Goal: Find contact information: Find contact information

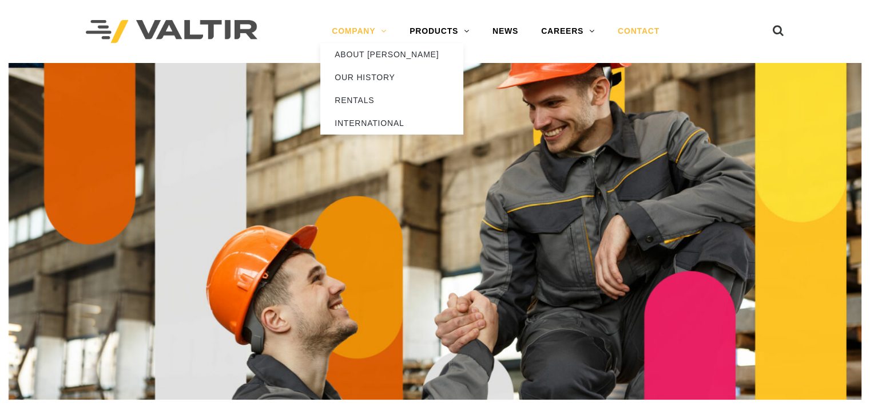
click at [356, 30] on link "COMPANY" at bounding box center [359, 31] width 78 height 23
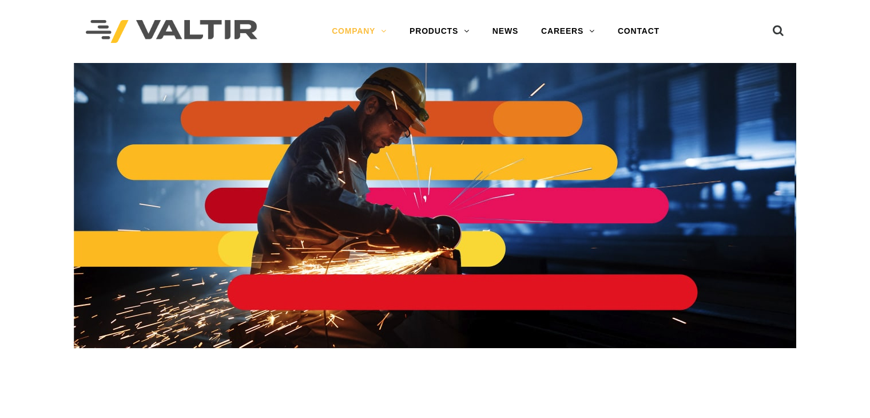
click at [197, 24] on img at bounding box center [172, 31] width 172 height 23
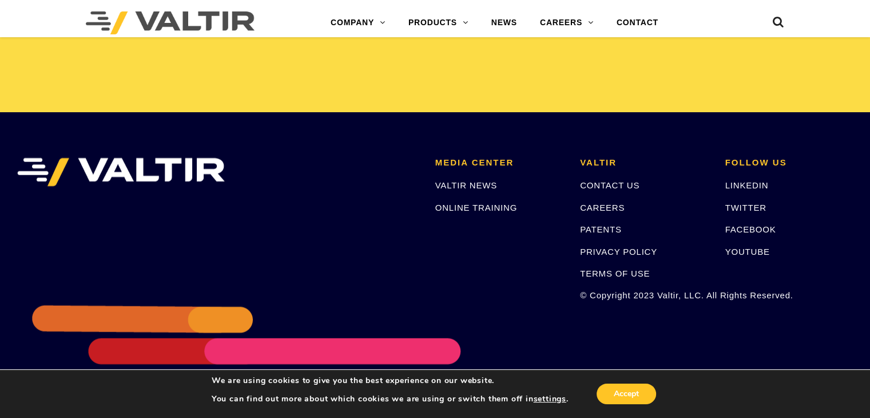
scroll to position [2373, 0]
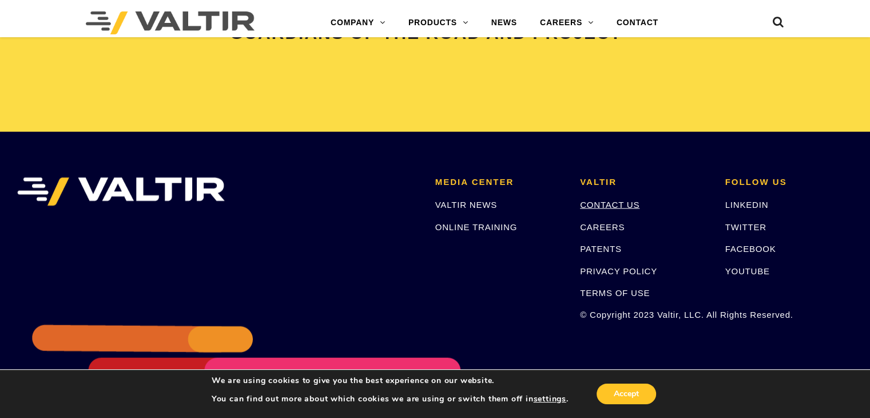
click at [614, 209] on link "CONTACT US" at bounding box center [610, 205] width 60 height 10
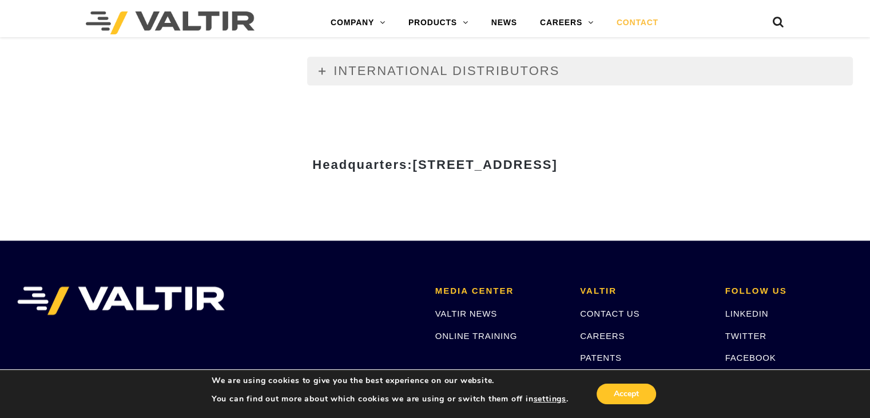
scroll to position [1488, 0]
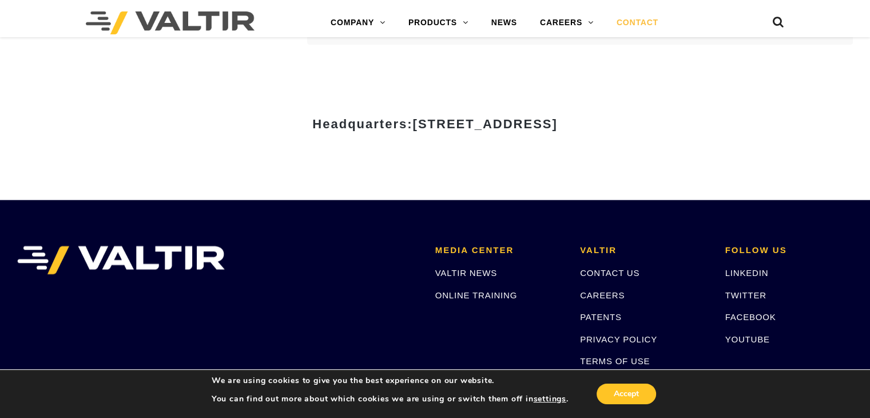
drag, startPoint x: 692, startPoint y: 122, endPoint x: 325, endPoint y: 140, distance: 367.2
click at [325, 140] on div "Headquarters: 15601 Dallas Parkway, Suite 525 | Addison, TX 75001" at bounding box center [435, 128] width 687 height 39
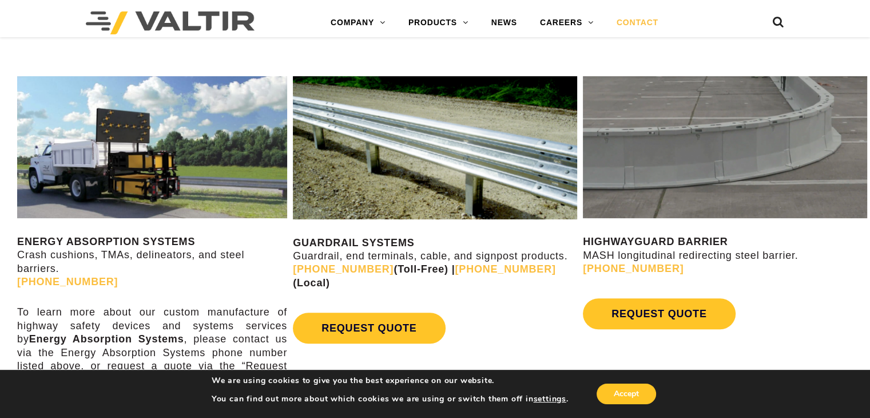
scroll to position [515, 0]
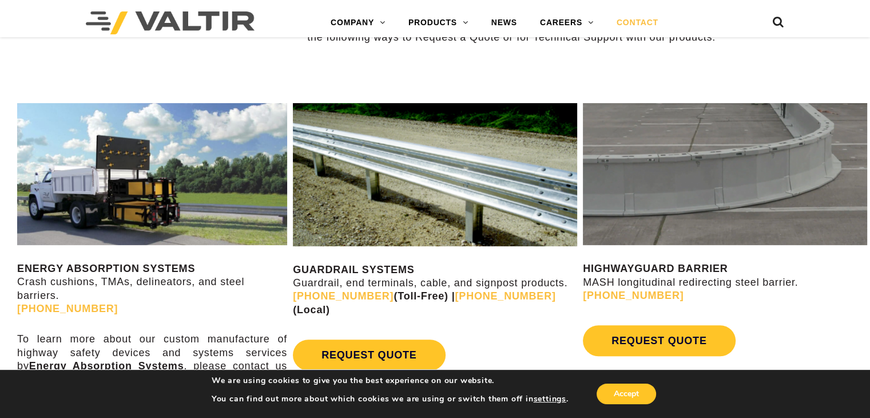
drag, startPoint x: 152, startPoint y: 308, endPoint x: 145, endPoint y: 307, distance: 6.3
click at [145, 307] on p "ENERGY ABSORPTION SYSTEMS Crash cushions, TMAs, delineators, and steel barriers…" at bounding box center [152, 289] width 270 height 54
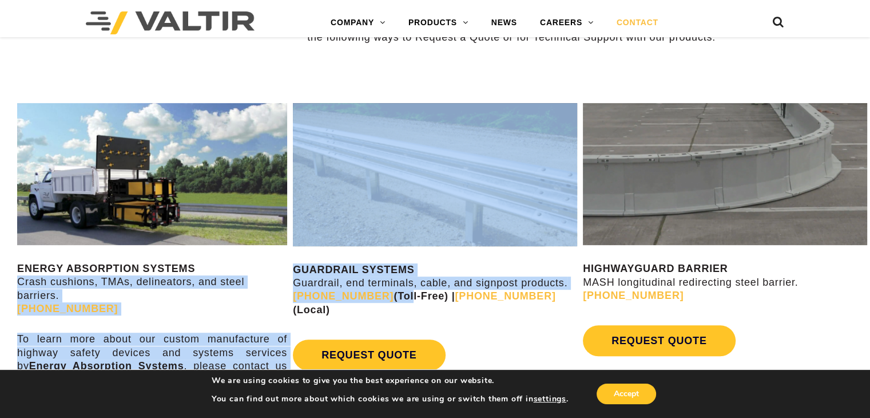
drag, startPoint x: 287, startPoint y: 296, endPoint x: 387, endPoint y: 300, distance: 100.8
click at [387, 300] on div "ENERGY ABSORPTION SYSTEMS Crash cushions, TMAs, delineators, and steel barriers…" at bounding box center [435, 288] width 870 height 413
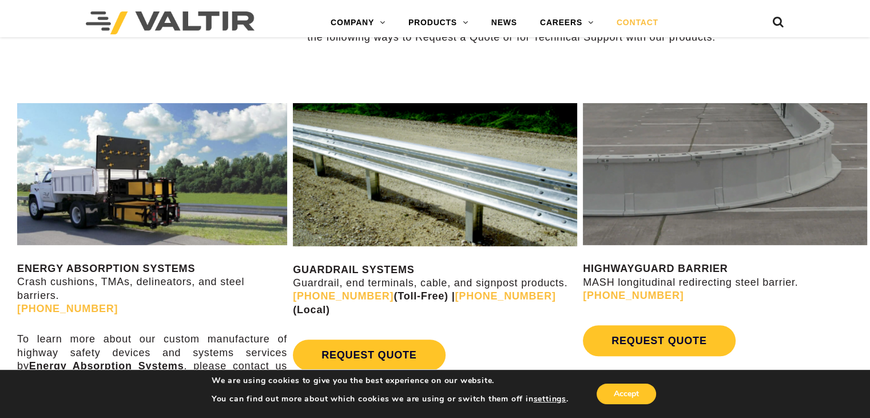
click at [402, 312] on div "GUARDRAIL SYSTEMS Guardrail, end terminals, cable, and signpost products. (888)…" at bounding box center [435, 239] width 284 height 273
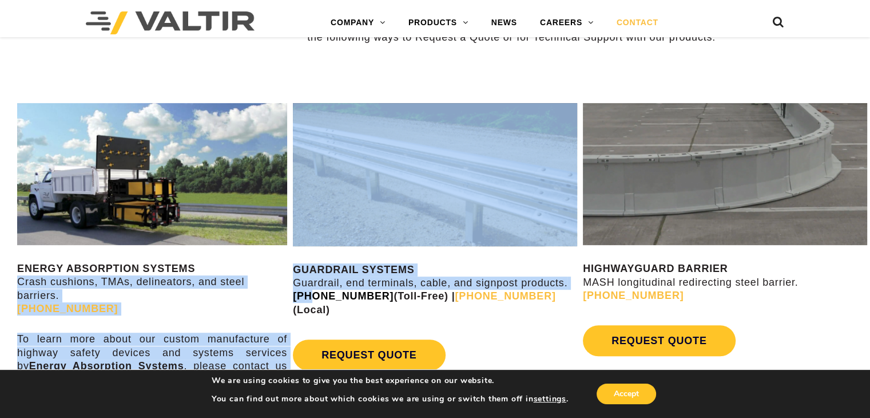
drag, startPoint x: 289, startPoint y: 300, endPoint x: 324, endPoint y: 301, distance: 34.9
click at [314, 300] on div "ENERGY ABSORPTION SYSTEMS Crash cushions, TMAs, delineators, and steel barriers…" at bounding box center [435, 288] width 870 height 413
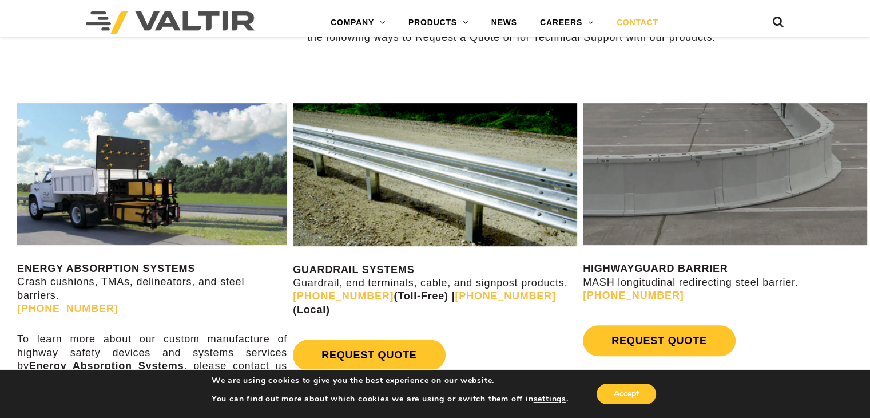
click at [357, 311] on div "GUARDRAIL SYSTEMS Guardrail, end terminals, cable, and signpost products. (888)…" at bounding box center [435, 239] width 284 height 273
drag, startPoint x: 370, startPoint y: 299, endPoint x: 292, endPoint y: 299, distance: 77.3
click at [293, 299] on strong "(888) 356-2363 (Toll-Free) | (945) 219-7640 (Local)" at bounding box center [424, 302] width 263 height 25
copy link "[PHONE_NUMBER]"
click at [441, 312] on div "GUARDRAIL SYSTEMS Guardrail, end terminals, cable, and signpost products. (888)…" at bounding box center [435, 239] width 284 height 273
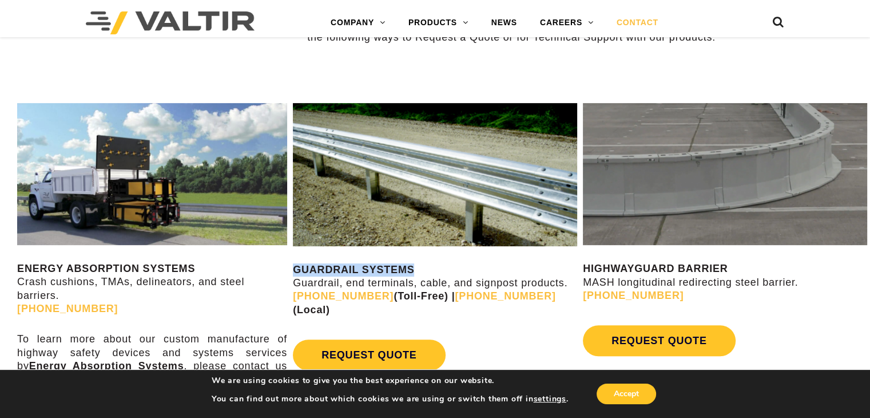
drag, startPoint x: 296, startPoint y: 267, endPoint x: 438, endPoint y: 262, distance: 142.0
click at [438, 262] on div "GUARDRAIL SYSTEMS Guardrail, end terminals, cable, and signpost products. (888)…" at bounding box center [435, 239] width 284 height 273
copy strong "GUARDRAIL SYSTEMS"
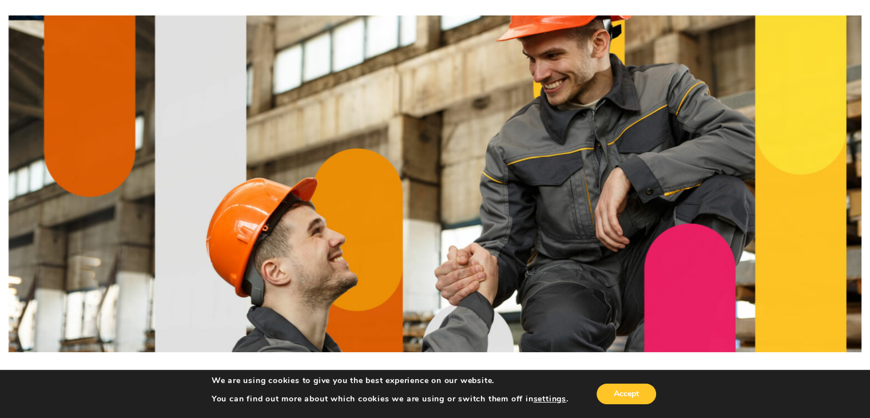
scroll to position [0, 0]
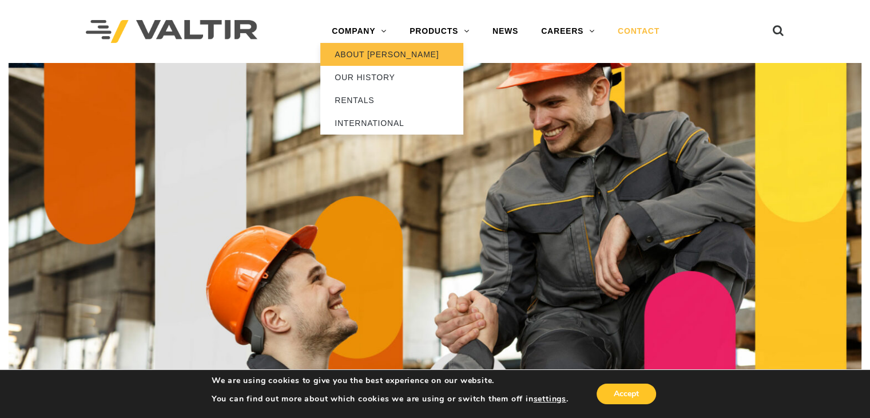
click at [382, 46] on link "ABOUT [PERSON_NAME]" at bounding box center [391, 54] width 143 height 23
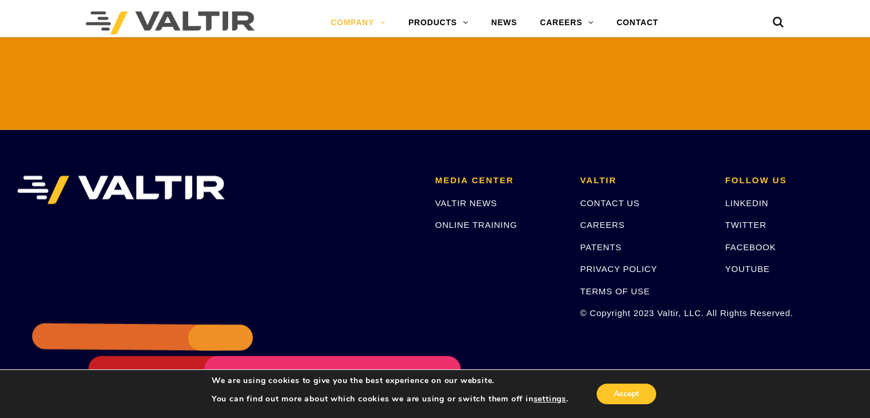
scroll to position [2689, 0]
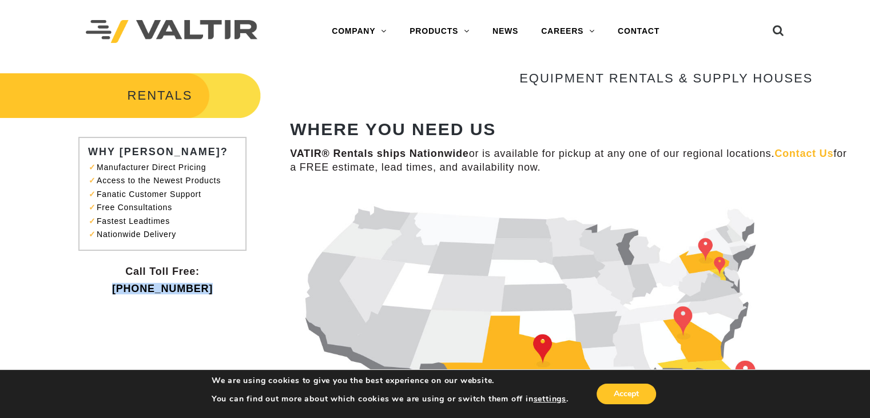
drag, startPoint x: 224, startPoint y: 292, endPoint x: 124, endPoint y: 293, distance: 100.1
click at [124, 292] on p "[PHONE_NUMBER]" at bounding box center [162, 288] width 168 height 7
copy link "[PHONE_NUMBER]"
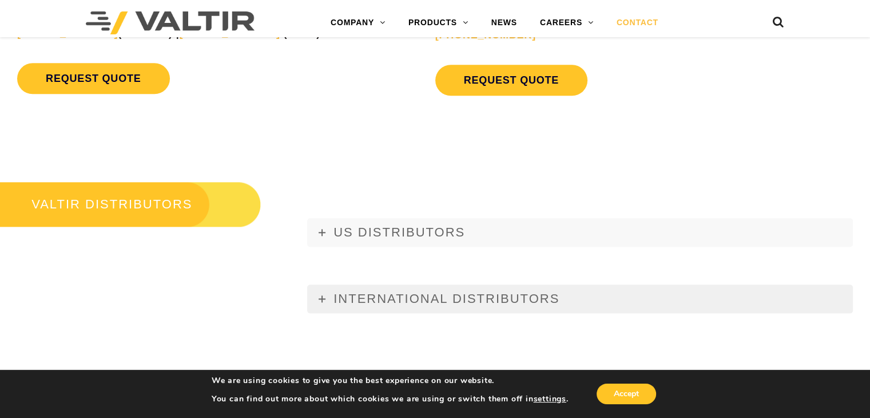
scroll to position [1316, 0]
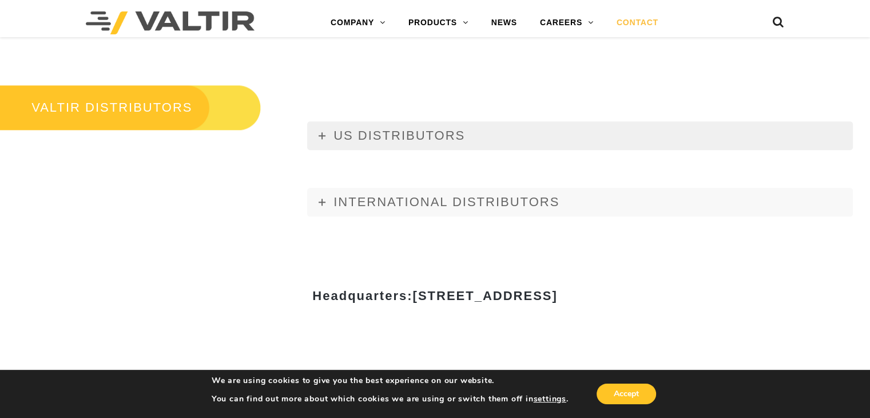
click at [327, 140] on link "US DISTRIBUTORS" at bounding box center [580, 135] width 546 height 29
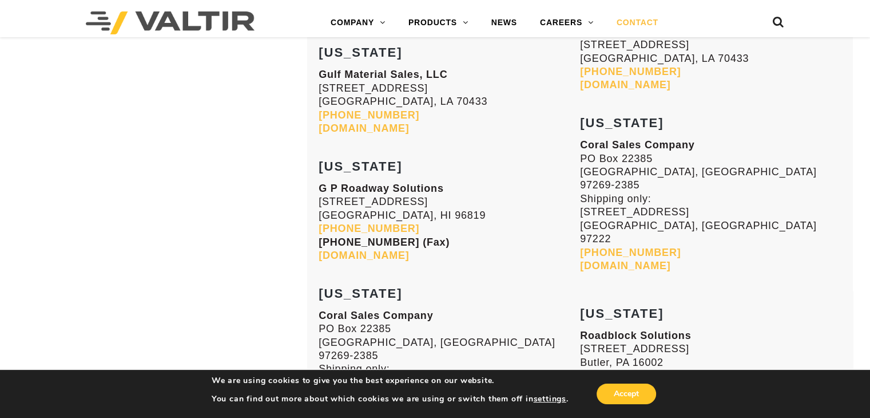
scroll to position [2918, 0]
drag, startPoint x: 320, startPoint y: 156, endPoint x: 447, endPoint y: 176, distance: 129.2
click at [447, 182] on p "G P Roadway Solutions 660 Mapunapuna Street Honolulu, HI 96819 808-833-2502 808…" at bounding box center [450, 222] width 262 height 80
copy p "660 Mapunapuna Street Honolulu, HI 96819"
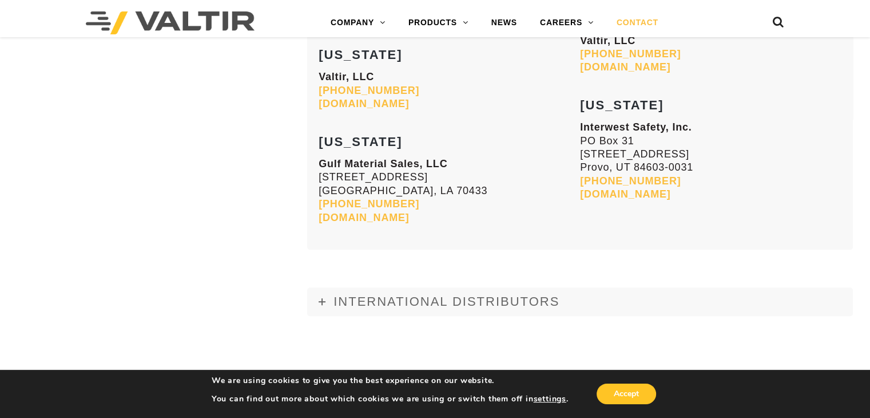
scroll to position [4860, 0]
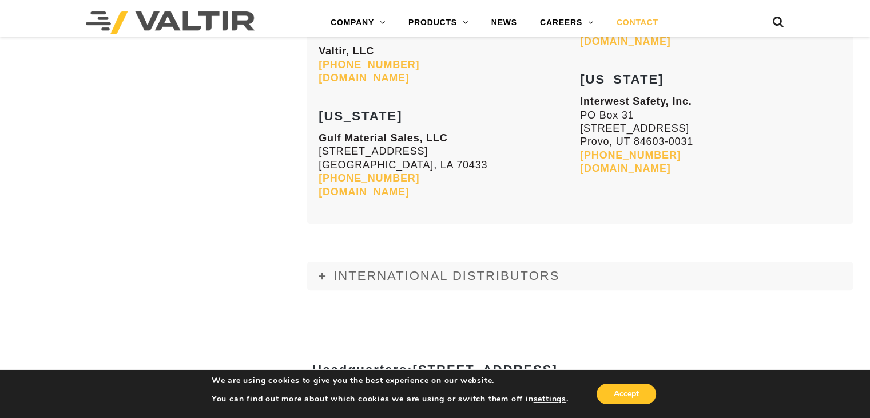
drag, startPoint x: 300, startPoint y: 224, endPoint x: 726, endPoint y: 217, distance: 425.2
click at [726, 363] on h3 "Headquarters: 15601 Dallas Parkway, Suite 525 | Addison, TX 75001" at bounding box center [435, 370] width 669 height 14
copy span "[STREET_ADDRESS]"
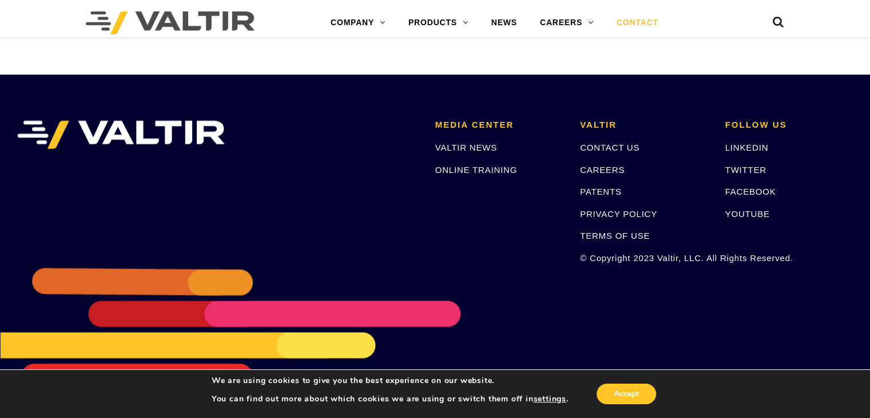
scroll to position [1353, 0]
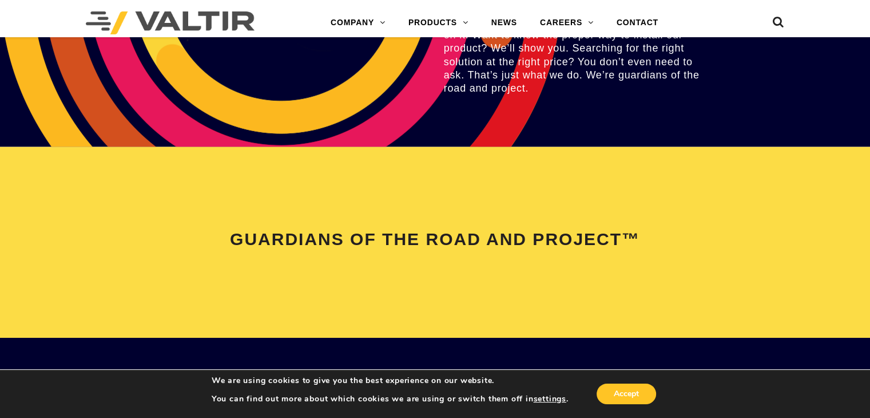
scroll to position [2335, 0]
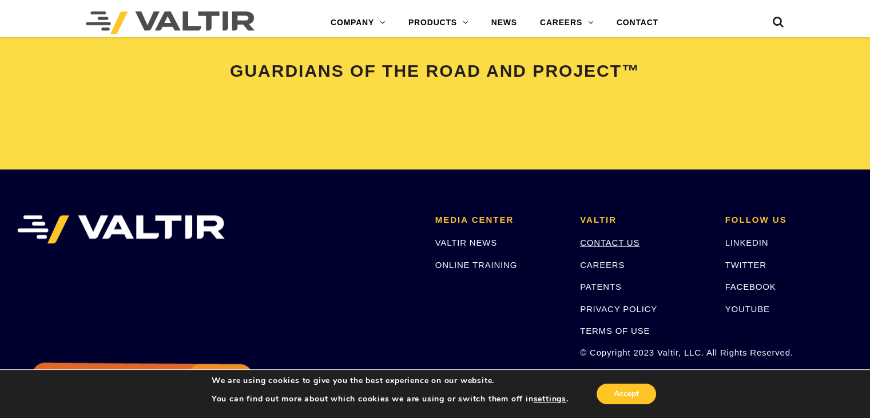
click at [610, 240] on link "CONTACT US" at bounding box center [610, 242] width 60 height 10
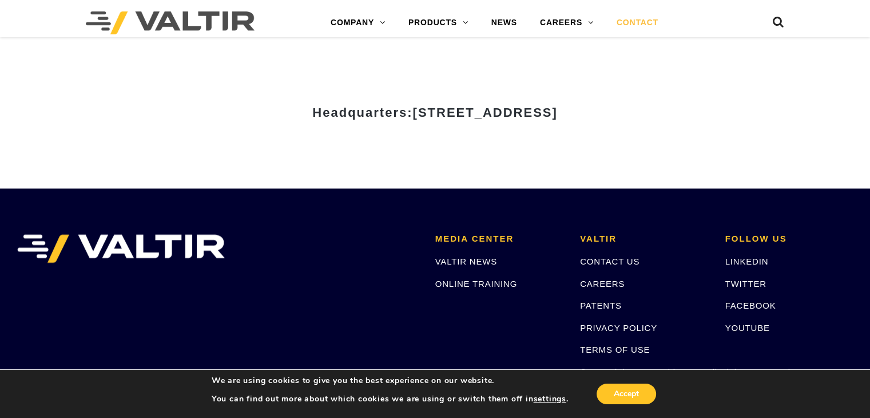
scroll to position [1602, 0]
